Goal: Information Seeking & Learning: Check status

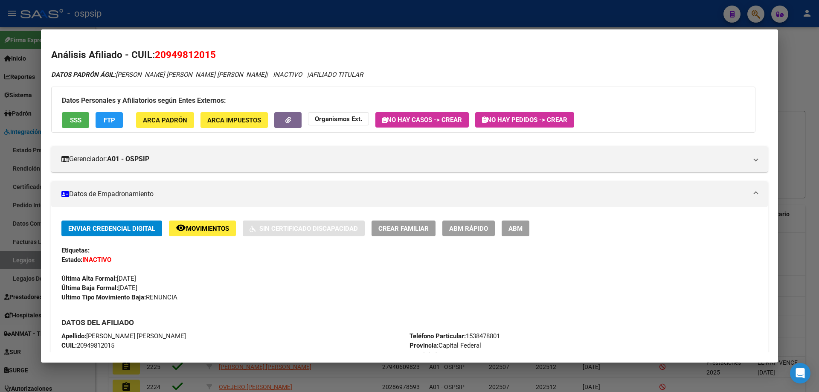
click at [690, 16] on div at bounding box center [409, 196] width 819 height 392
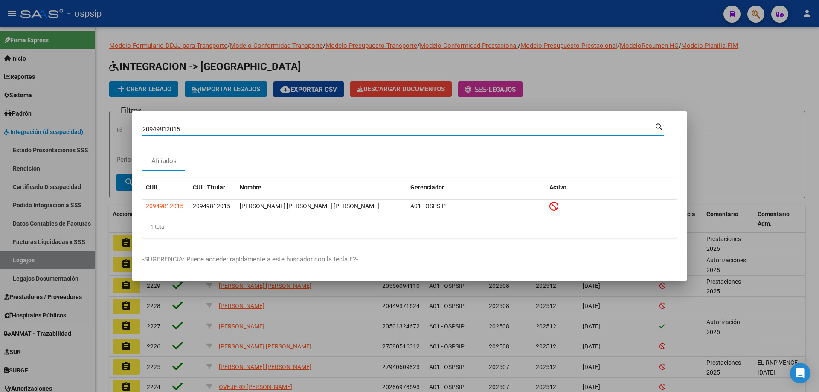
click at [160, 125] on input "20949812015" at bounding box center [398, 129] width 512 height 8
click at [160, 126] on input "20949812015" at bounding box center [398, 129] width 512 height 8
paste input "247456415"
type input "20247456415"
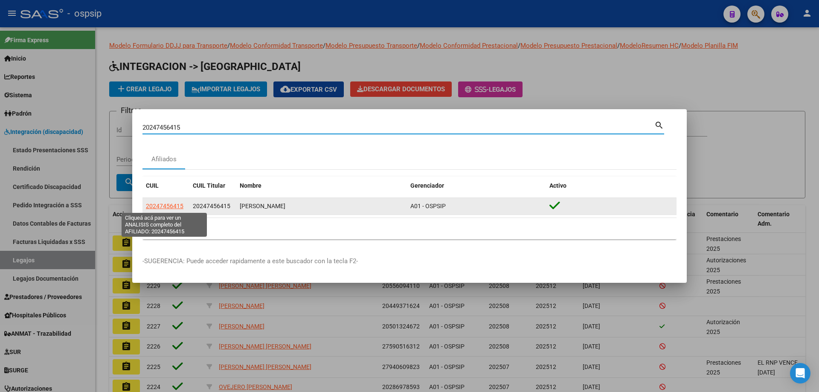
click at [162, 205] on span "20247456415" at bounding box center [165, 206] width 38 height 7
type textarea "20247456415"
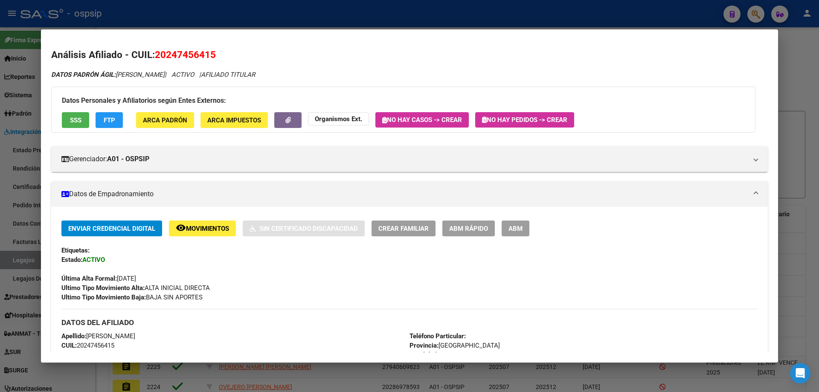
scroll to position [43, 0]
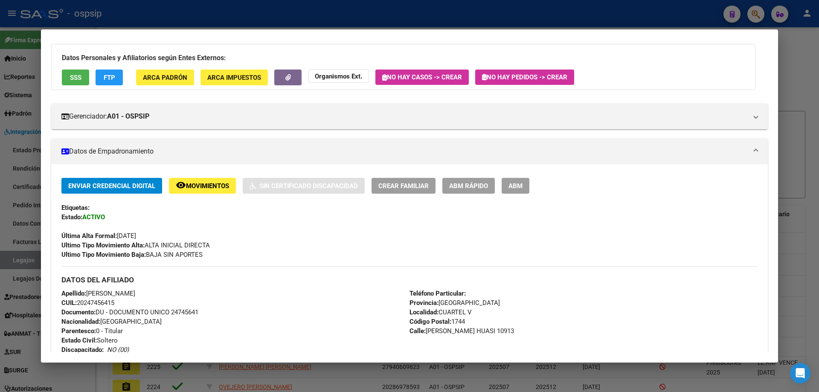
click at [74, 80] on span "SSS" at bounding box center [76, 78] width 12 height 8
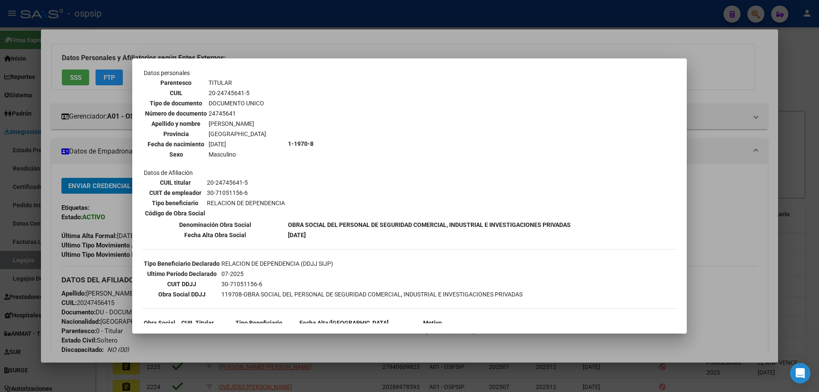
scroll to position [85, 0]
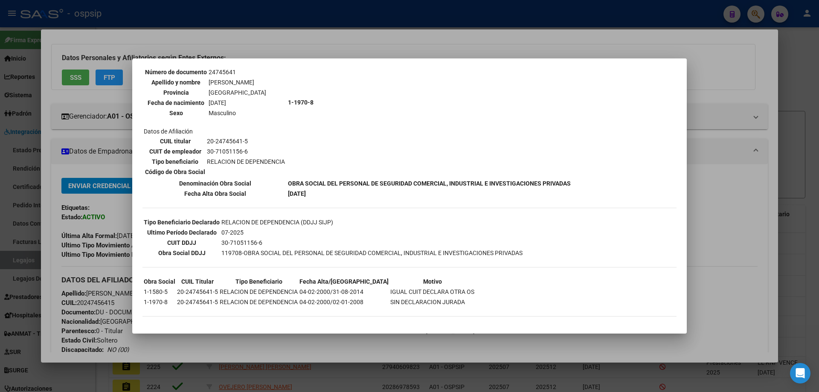
click at [47, 153] on div at bounding box center [409, 196] width 819 height 392
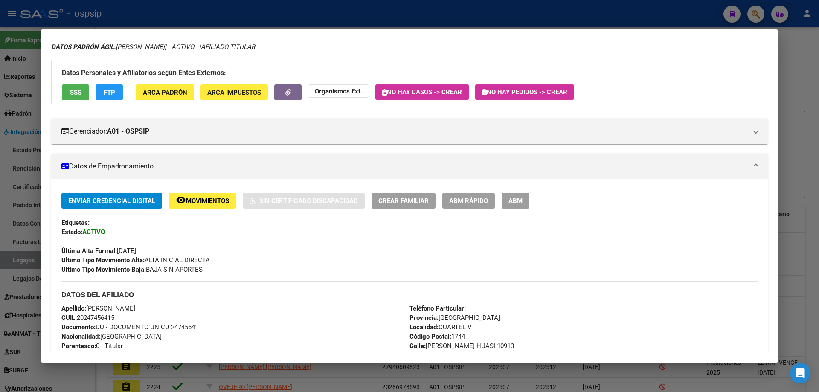
scroll to position [43, 0]
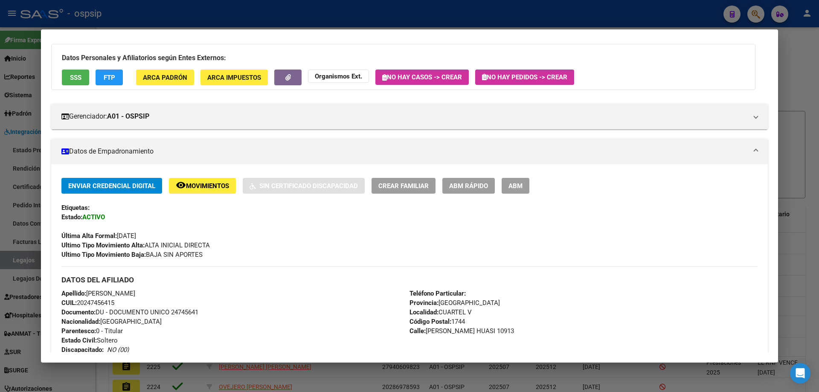
click at [163, 16] on div at bounding box center [409, 196] width 819 height 392
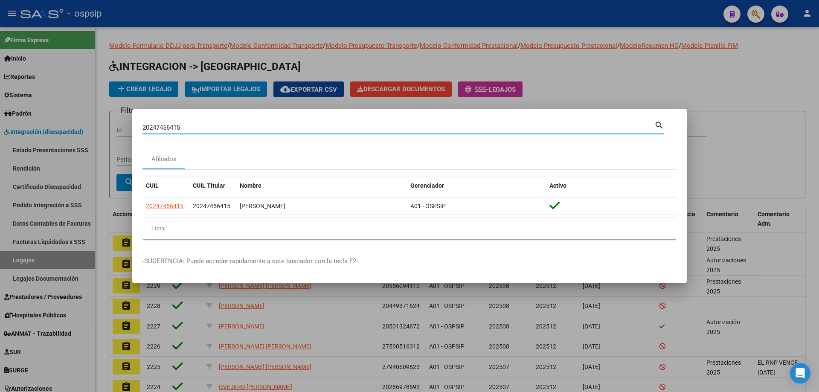
click at [166, 127] on input "20247456415" at bounding box center [398, 128] width 512 height 8
paste input
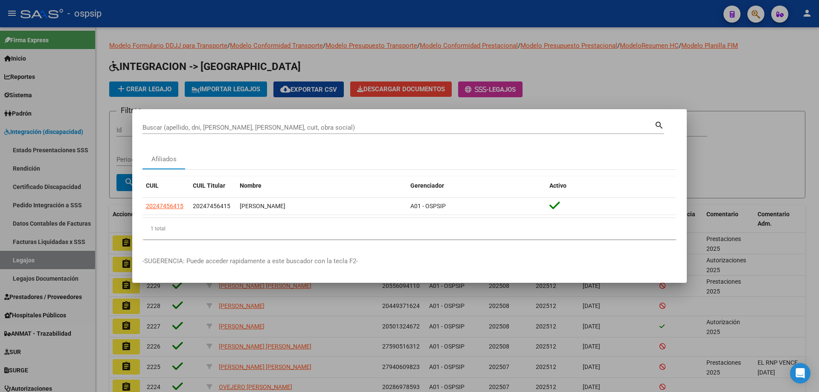
click at [158, 121] on div "Buscar (apellido, dni, [PERSON_NAME], [PERSON_NAME], cuit, obra social)" at bounding box center [398, 127] width 512 height 13
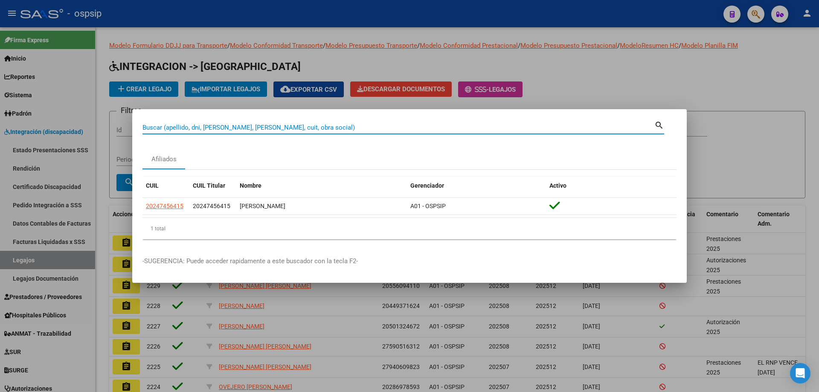
paste input "20209815398"
type input "20209815398"
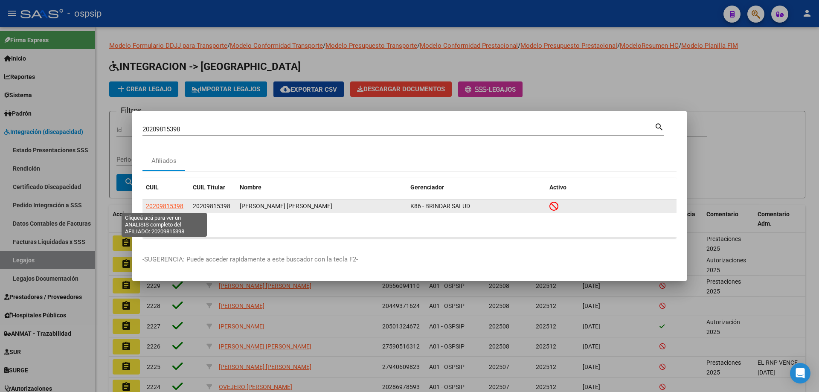
click at [163, 206] on span "20209815398" at bounding box center [165, 206] width 38 height 7
type textarea "20209815398"
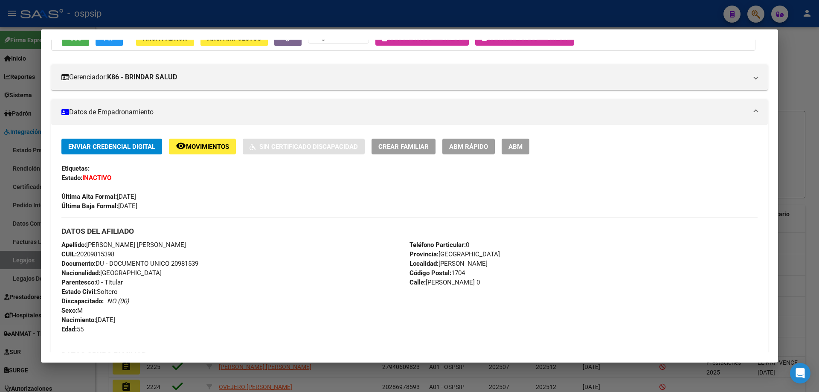
scroll to position [85, 0]
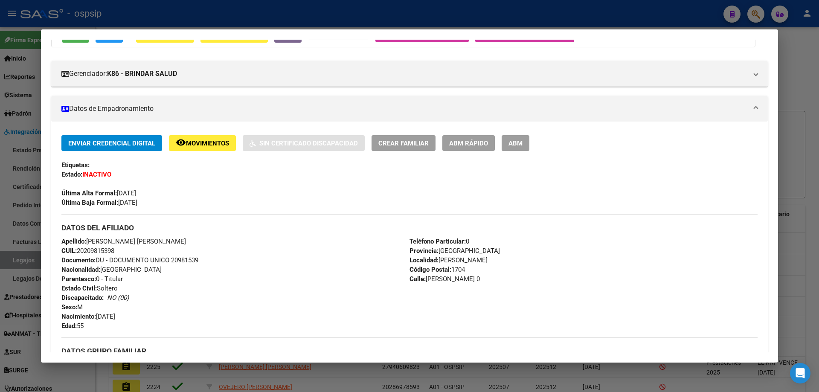
click at [133, 17] on div at bounding box center [409, 196] width 819 height 392
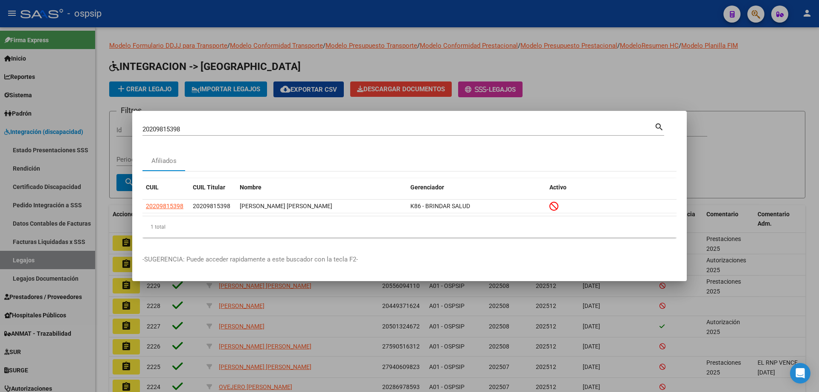
click at [168, 126] on input "20209815398" at bounding box center [398, 129] width 512 height 8
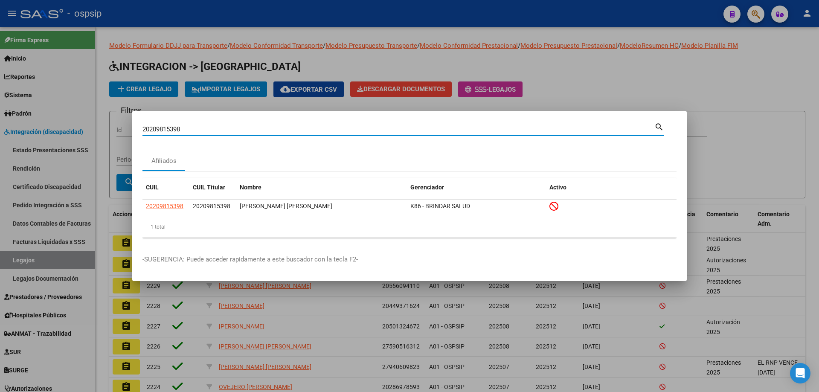
click at [168, 126] on input "20209815398" at bounding box center [398, 129] width 512 height 8
paste input "138994652"
type input "20138994652"
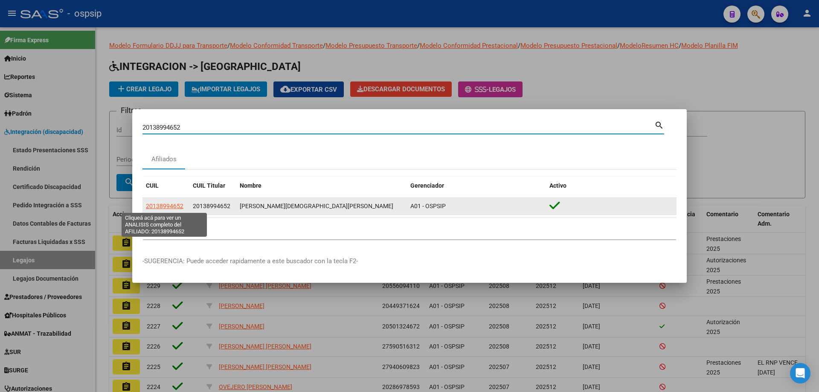
click at [173, 206] on span "20138994652" at bounding box center [165, 206] width 38 height 7
type textarea "20138994652"
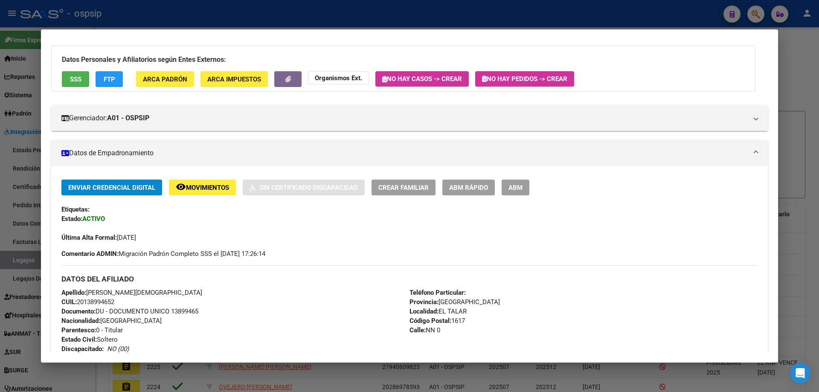
scroll to position [0, 0]
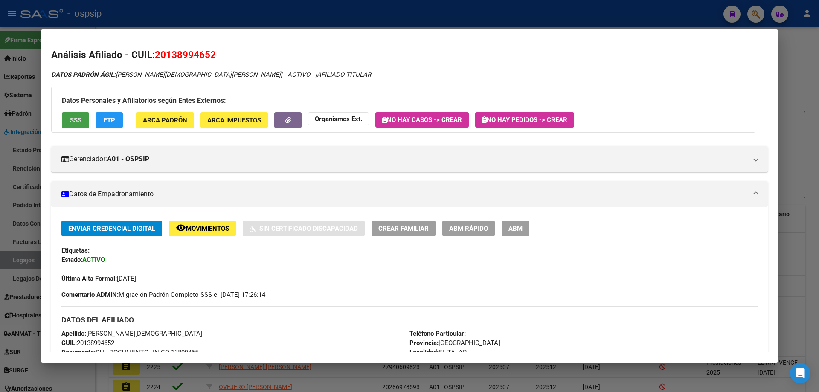
click at [78, 113] on button "SSS" at bounding box center [75, 120] width 27 height 16
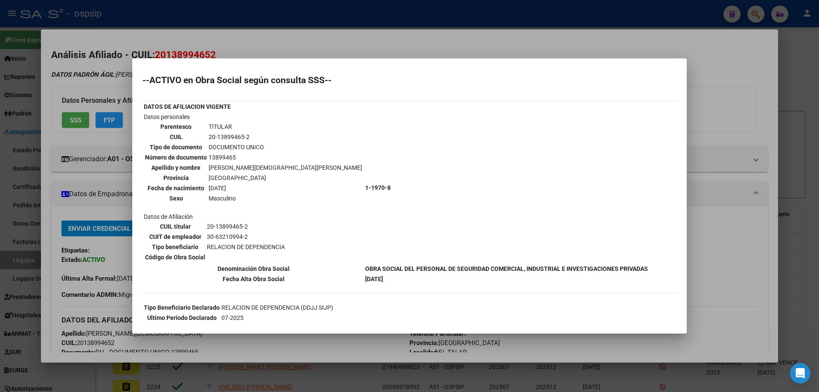
click at [315, 16] on div at bounding box center [409, 196] width 819 height 392
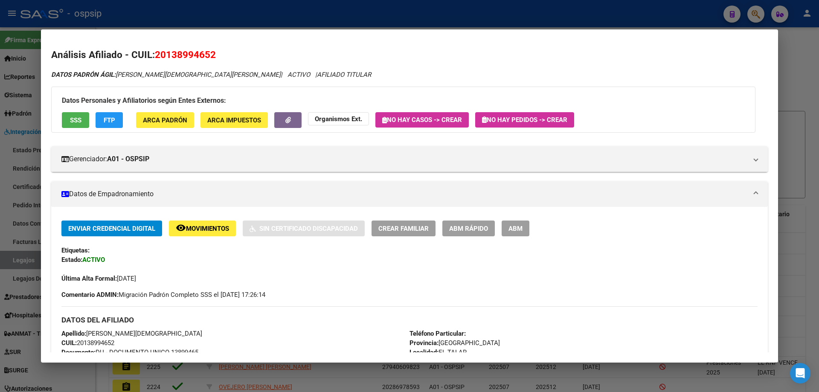
click at [315, 16] on div at bounding box center [409, 196] width 819 height 392
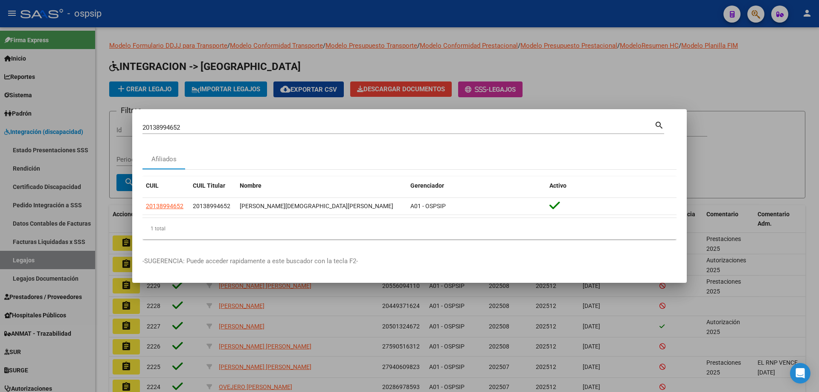
click at [168, 127] on input "20138994652" at bounding box center [398, 128] width 512 height 8
paste input "247083775"
type input "20247083775"
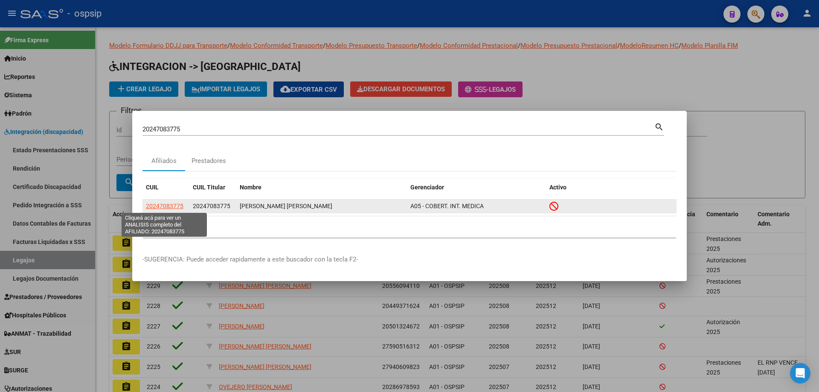
click at [174, 205] on span "20247083775" at bounding box center [165, 206] width 38 height 7
type textarea "20247083775"
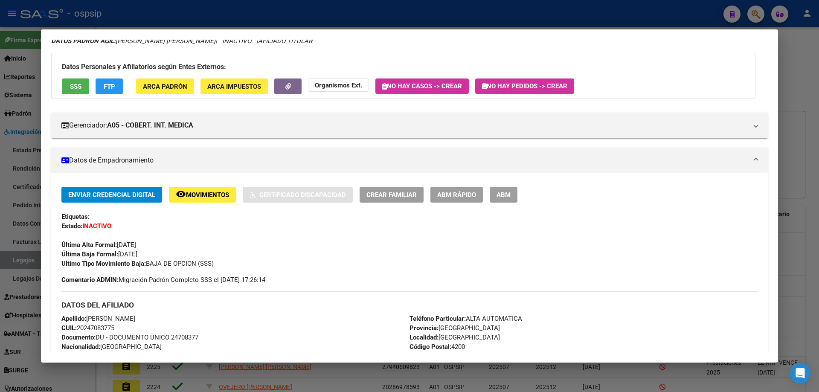
scroll to position [45, 0]
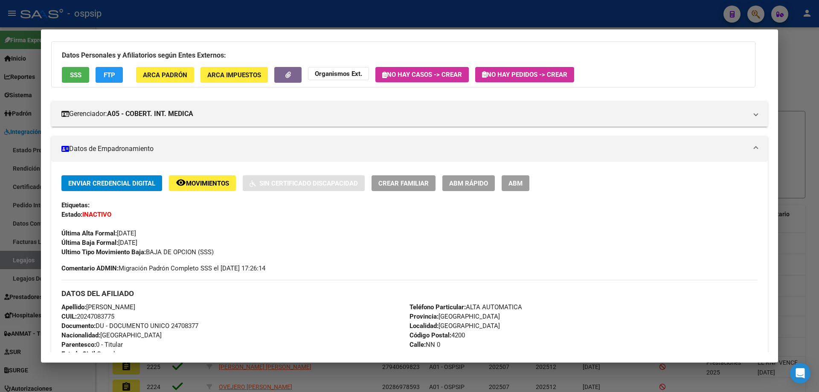
click at [316, 14] on div at bounding box center [409, 196] width 819 height 392
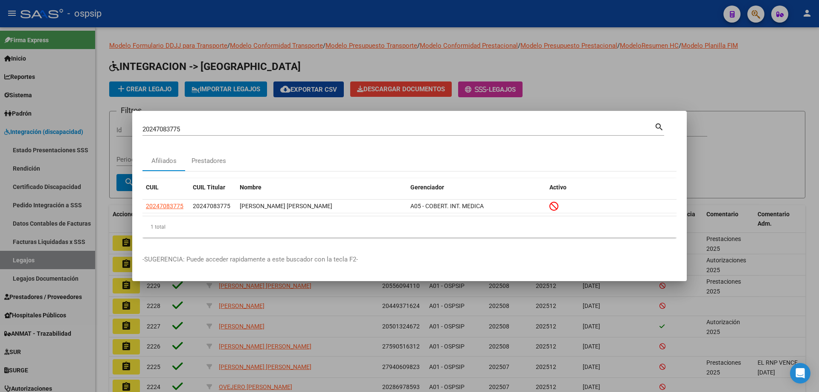
click at [169, 128] on input "20247083775" at bounding box center [398, 129] width 512 height 8
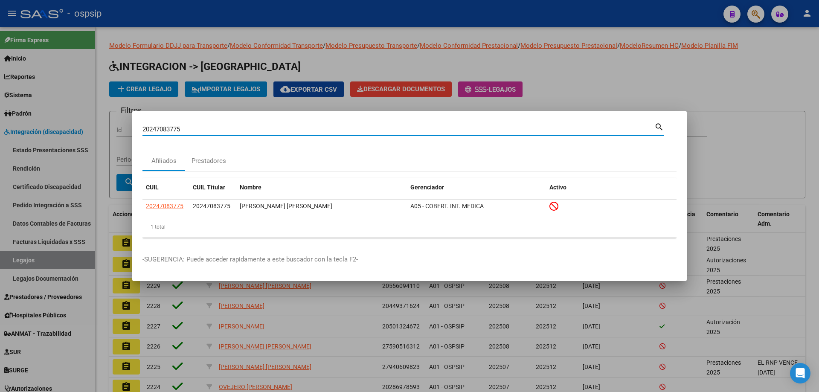
drag, startPoint x: 169, startPoint y: 128, endPoint x: 164, endPoint y: 129, distance: 4.9
click at [165, 128] on input "20247083775" at bounding box center [398, 129] width 512 height 8
paste input "36284892"
type input "20236284892"
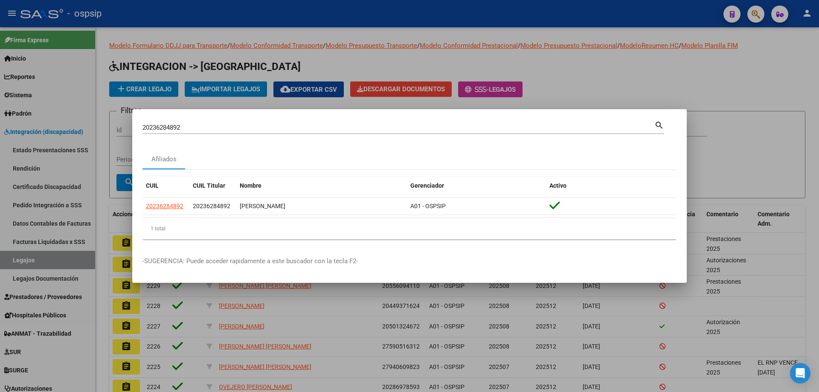
click at [38, 133] on div at bounding box center [409, 196] width 819 height 392
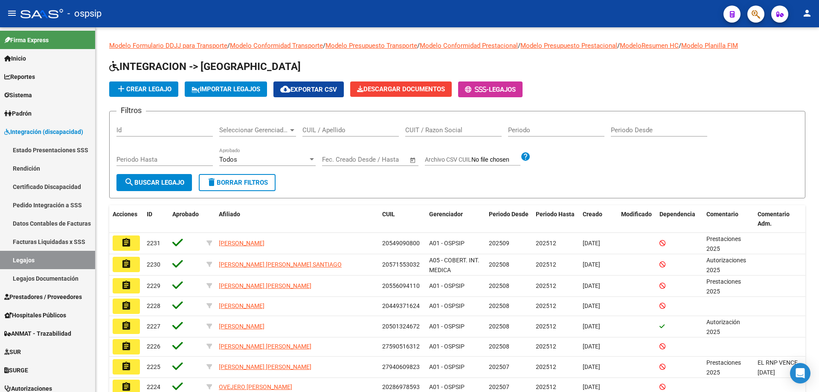
click at [38, 133] on span "Integración (discapacidad)" at bounding box center [43, 131] width 79 height 9
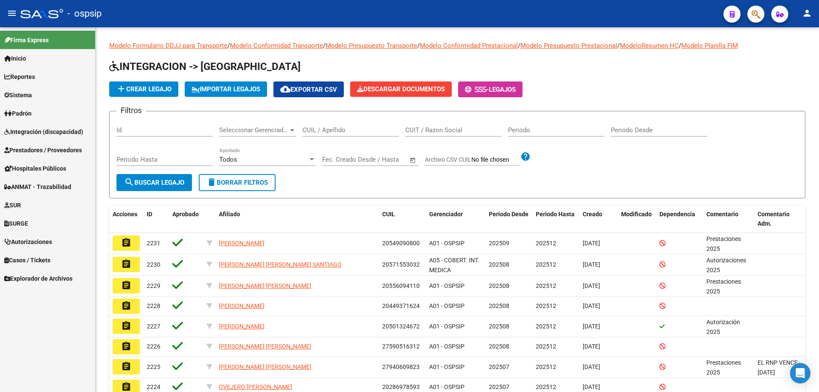
click at [33, 148] on span "Prestadores / Proveedores" at bounding box center [43, 149] width 78 height 9
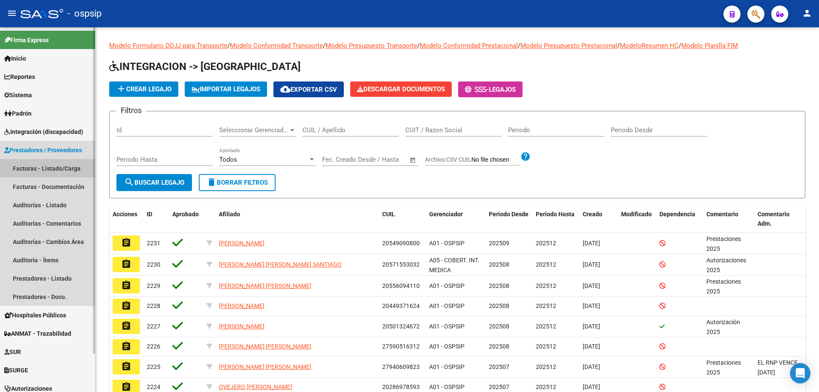
click at [36, 163] on link "Facturas - Listado/Carga" at bounding box center [47, 168] width 95 height 18
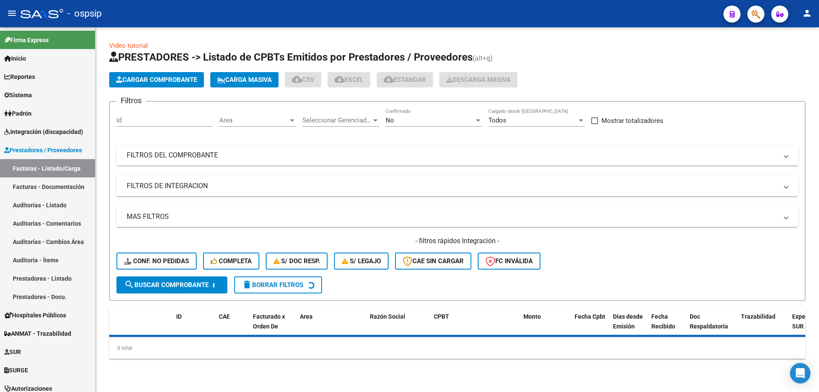
click at [391, 116] on div "No Confirmado" at bounding box center [434, 117] width 96 height 18
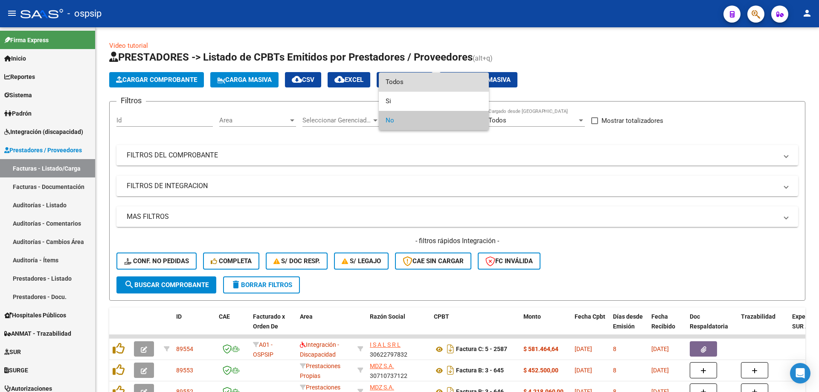
click at [399, 83] on span "Todos" at bounding box center [434, 81] width 96 height 19
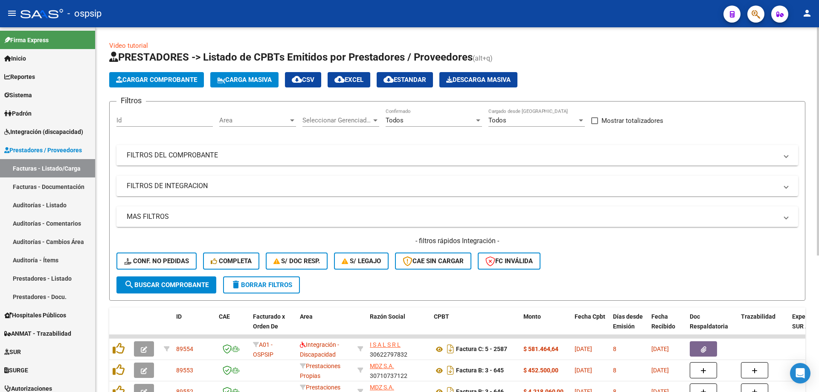
click at [195, 151] on mat-panel-title "FILTROS DEL COMPROBANTE" at bounding box center [452, 155] width 651 height 9
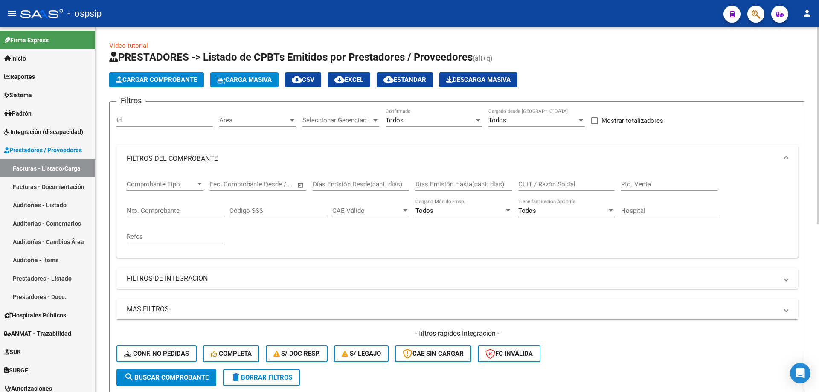
click at [157, 206] on div "Nro. Comprobante" at bounding box center [175, 208] width 96 height 18
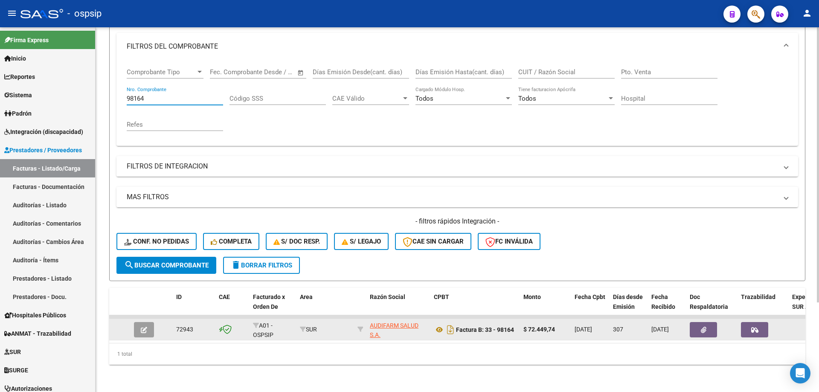
type input "98164"
click at [149, 324] on button "button" at bounding box center [144, 329] width 20 height 15
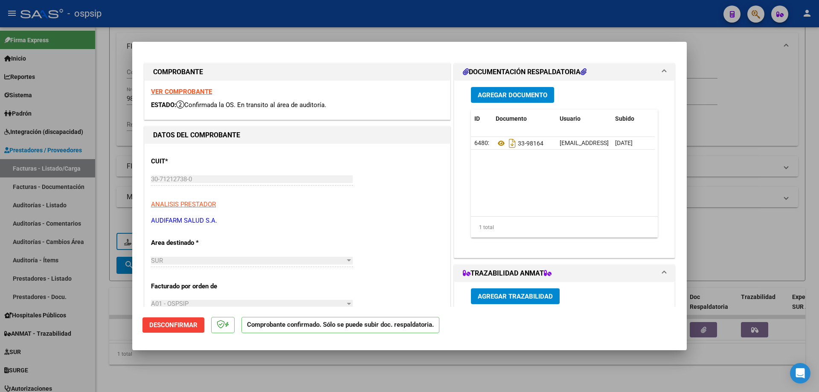
click at [178, 93] on strong "VER COMPROBANTE" at bounding box center [181, 92] width 61 height 8
click at [228, 5] on div at bounding box center [409, 196] width 819 height 392
type input "$ 0,00"
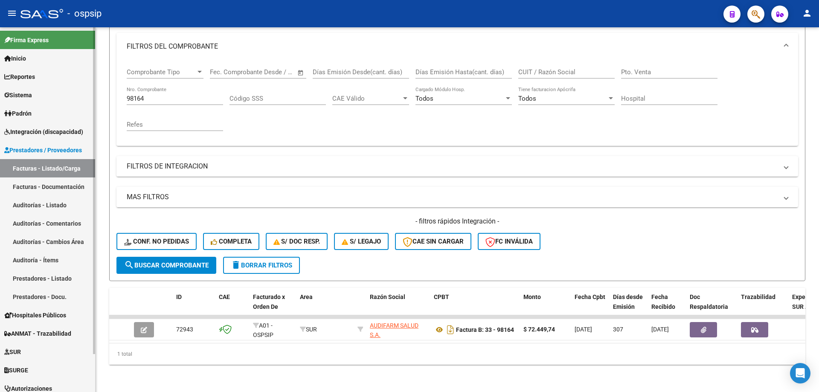
click at [44, 133] on span "Integración (discapacidad)" at bounding box center [43, 131] width 79 height 9
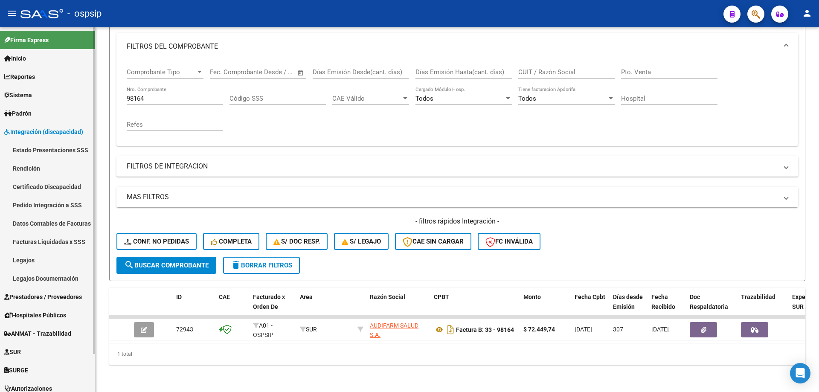
click at [36, 255] on link "Legajos" at bounding box center [47, 260] width 95 height 18
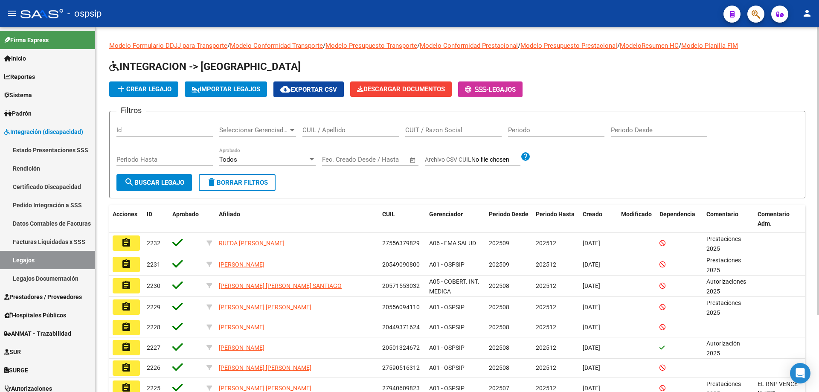
click at [322, 128] on input "CUIL / Apellido" at bounding box center [350, 130] width 96 height 8
paste input "56 395 853"
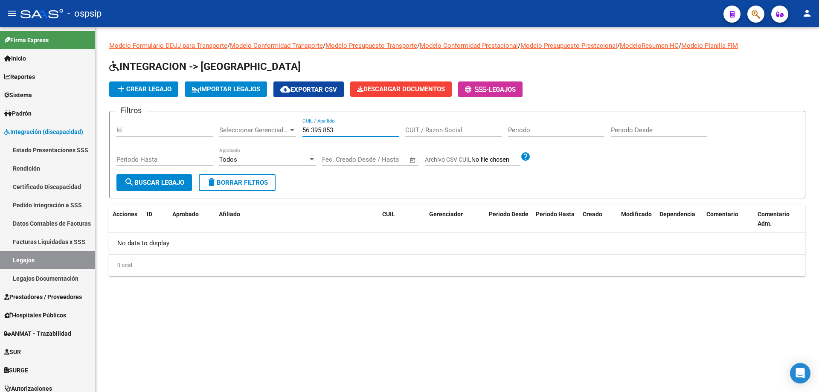
click at [326, 130] on input "56 395 853" at bounding box center [350, 130] width 96 height 8
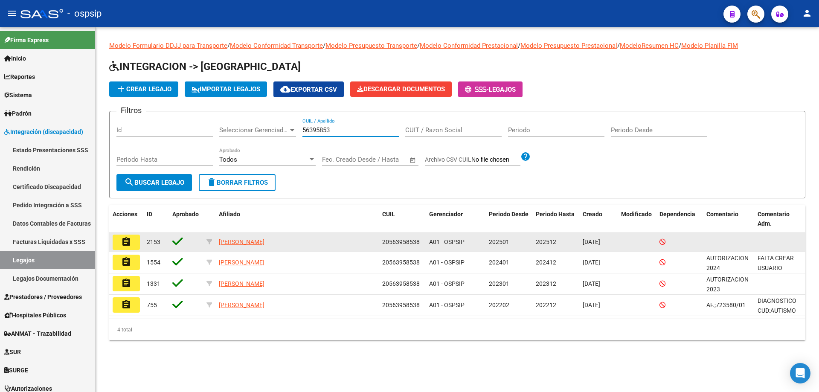
type input "56395853"
click at [130, 246] on mat-icon "assignment" at bounding box center [126, 242] width 10 height 10
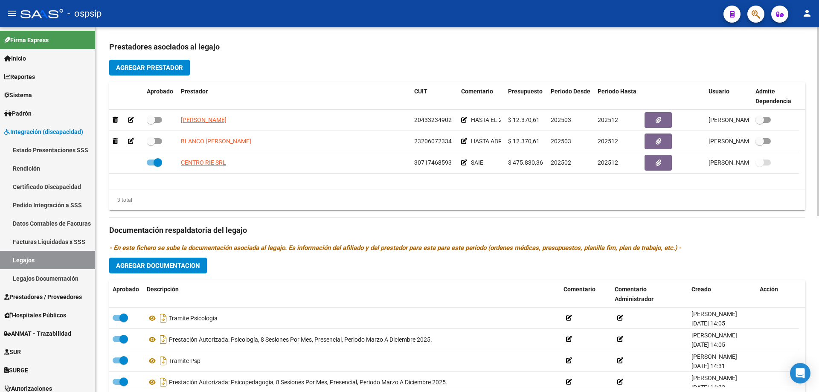
scroll to position [299, 0]
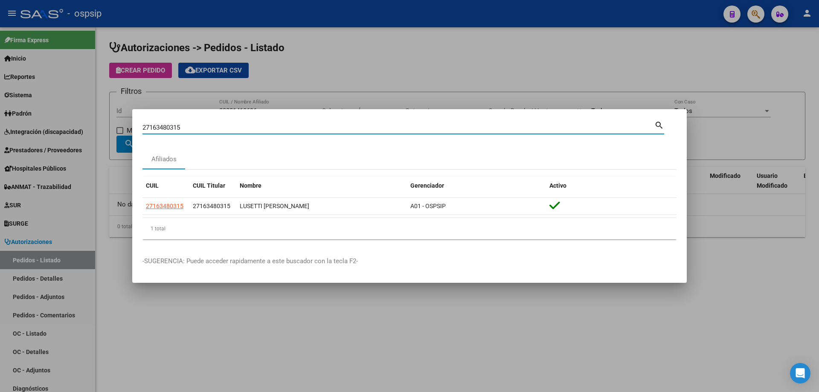
scroll to position [42, 0]
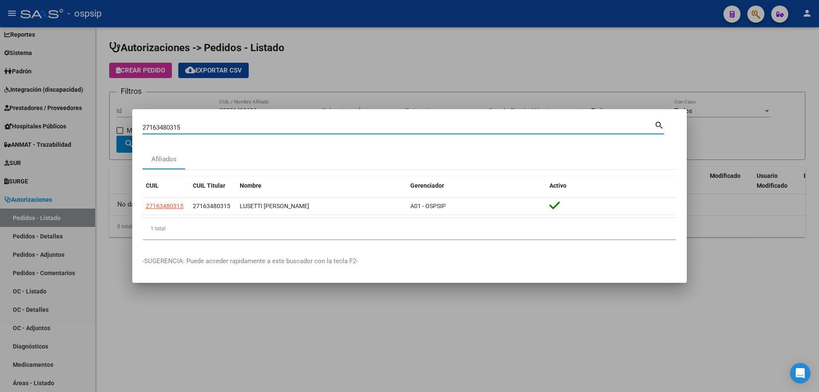
click at [43, 95] on div at bounding box center [409, 196] width 819 height 392
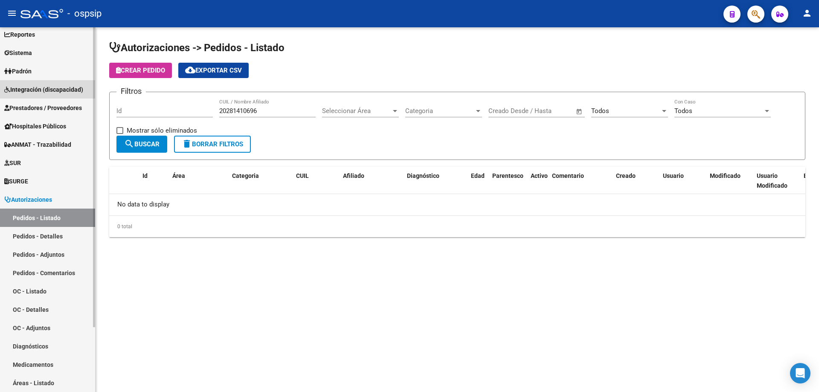
click at [38, 89] on span "Integración (discapacidad)" at bounding box center [43, 89] width 79 height 9
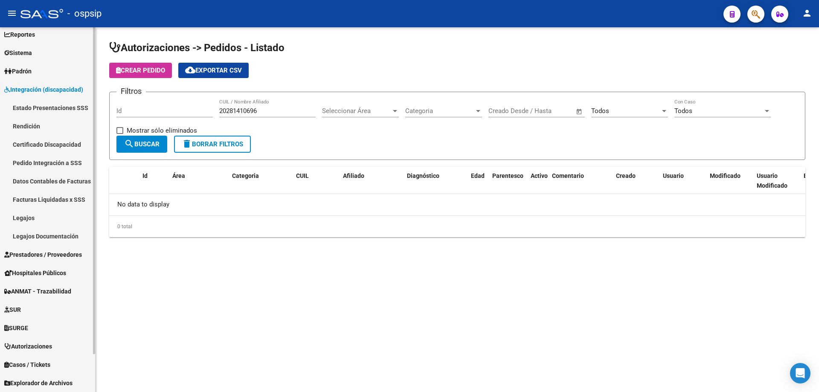
click at [23, 214] on link "Legajos" at bounding box center [47, 218] width 95 height 18
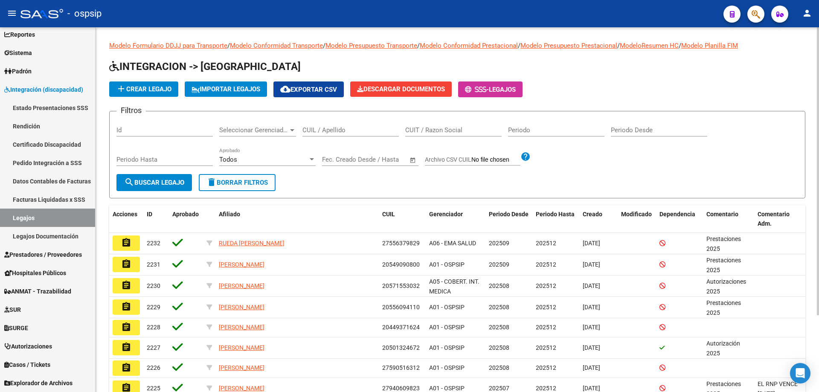
click at [314, 122] on div "CUIL / Apellido" at bounding box center [350, 127] width 96 height 18
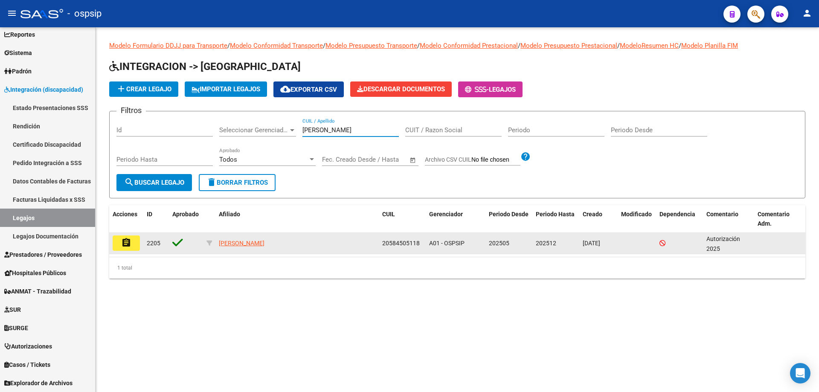
type input "[PERSON_NAME]"
click at [129, 245] on mat-icon "assignment" at bounding box center [126, 243] width 10 height 10
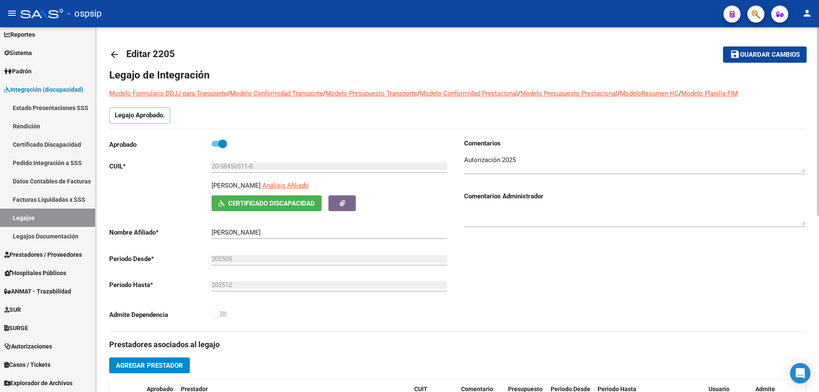
click at [268, 198] on button "Certificado Discapacidad" at bounding box center [267, 203] width 110 height 16
